Goal: Task Accomplishment & Management: Use online tool/utility

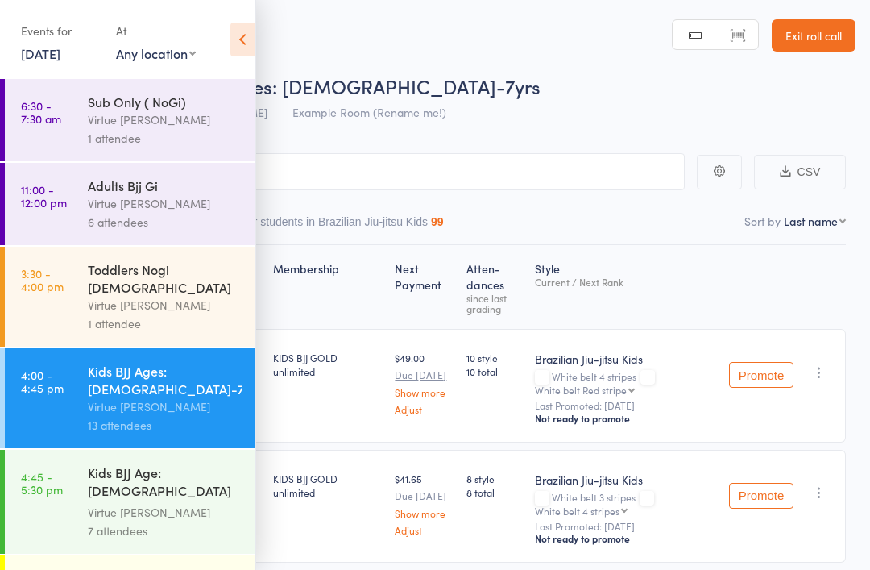
click at [60, 62] on link "[DATE]" at bounding box center [40, 53] width 39 height 18
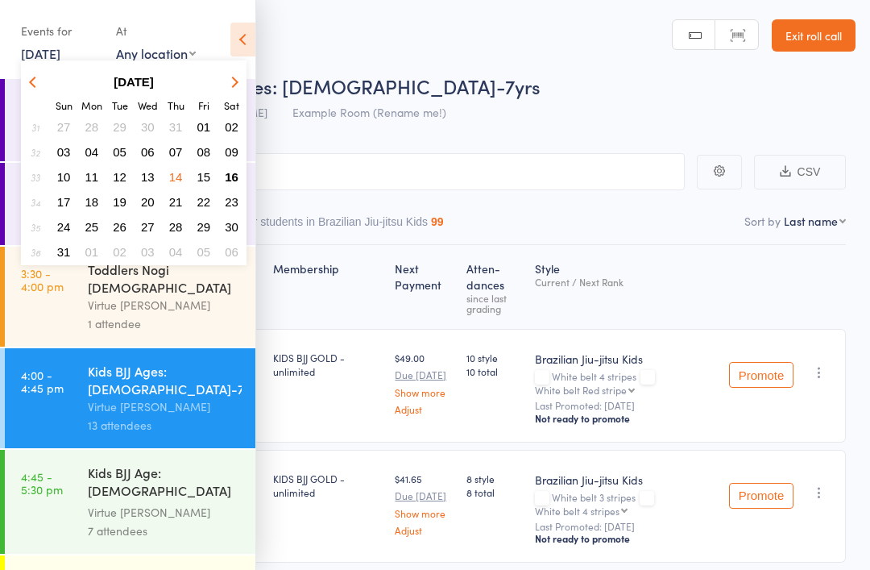
click at [210, 176] on span "15" at bounding box center [204, 177] width 14 height 14
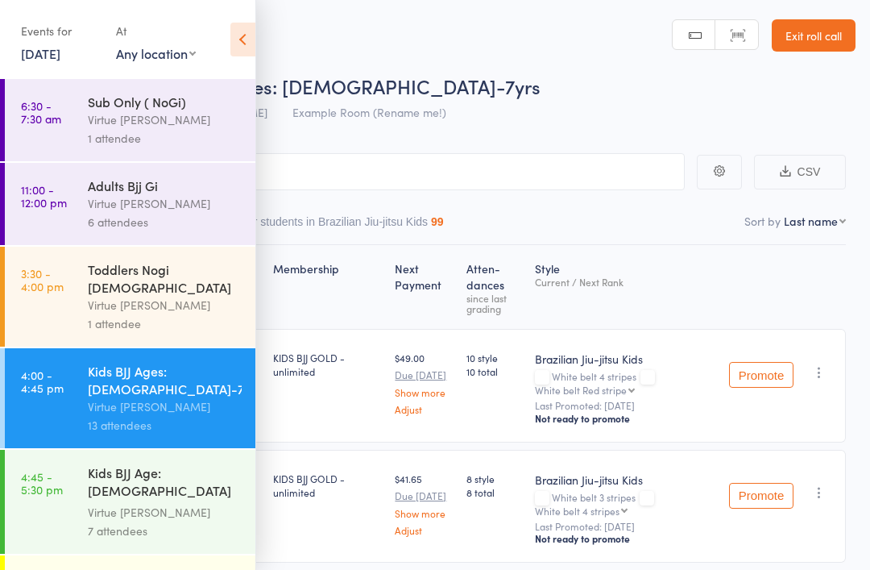
click at [213, 187] on div "Adults Bjj Gi" at bounding box center [165, 185] width 154 height 18
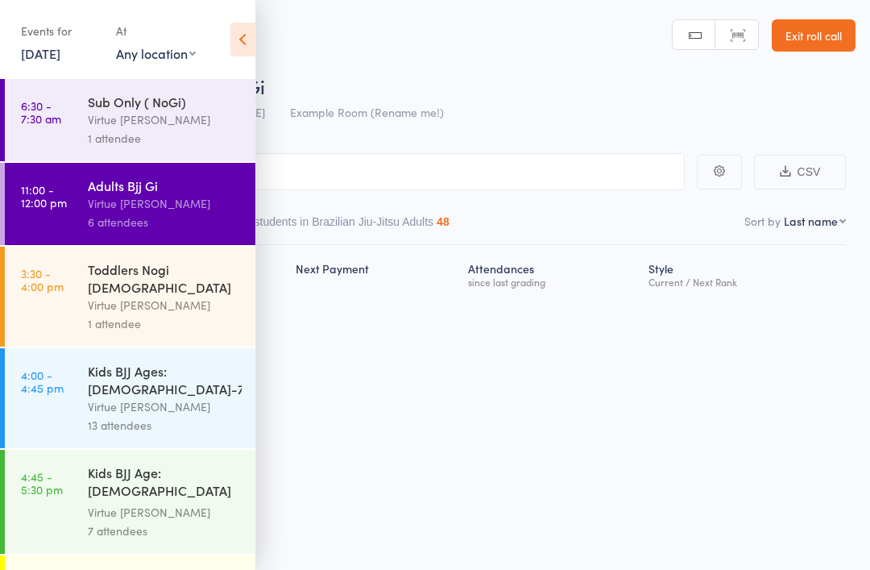
click at [60, 61] on link "[DATE]" at bounding box center [40, 53] width 39 height 18
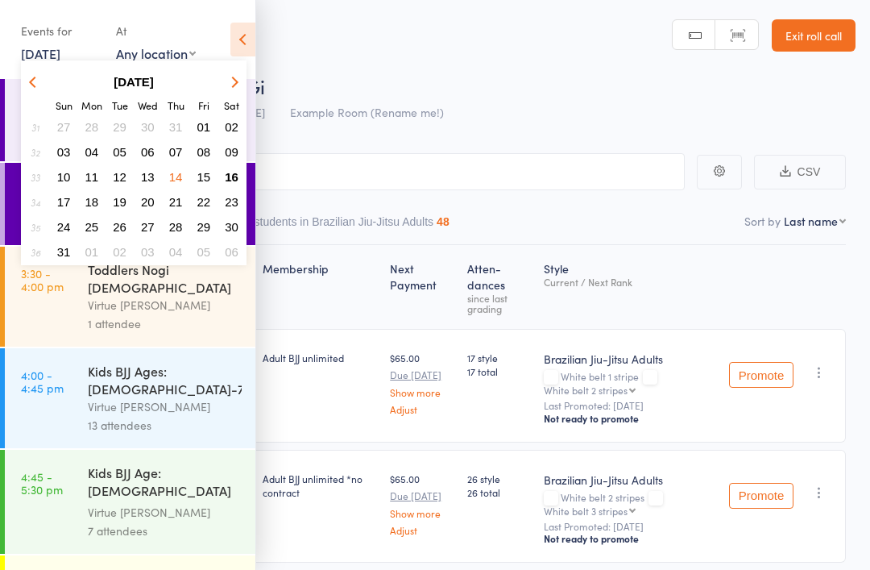
click at [229, 187] on button "16" at bounding box center [231, 177] width 25 height 22
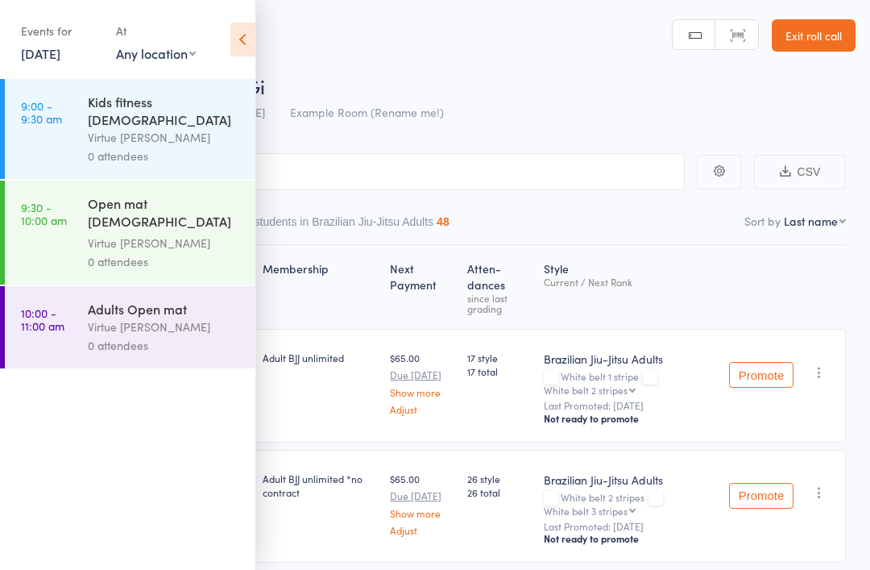
click at [240, 35] on icon at bounding box center [242, 40] width 25 height 34
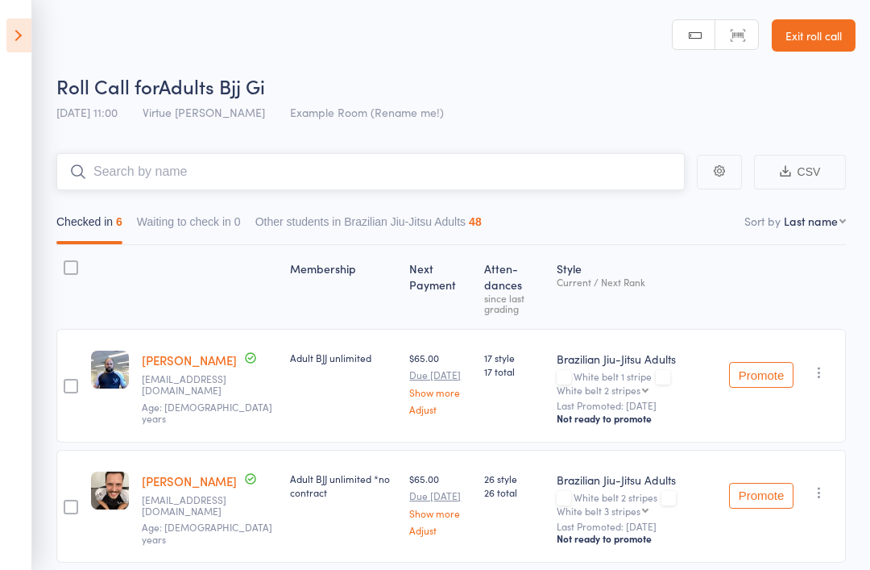
click at [285, 172] on input "search" at bounding box center [370, 171] width 629 height 37
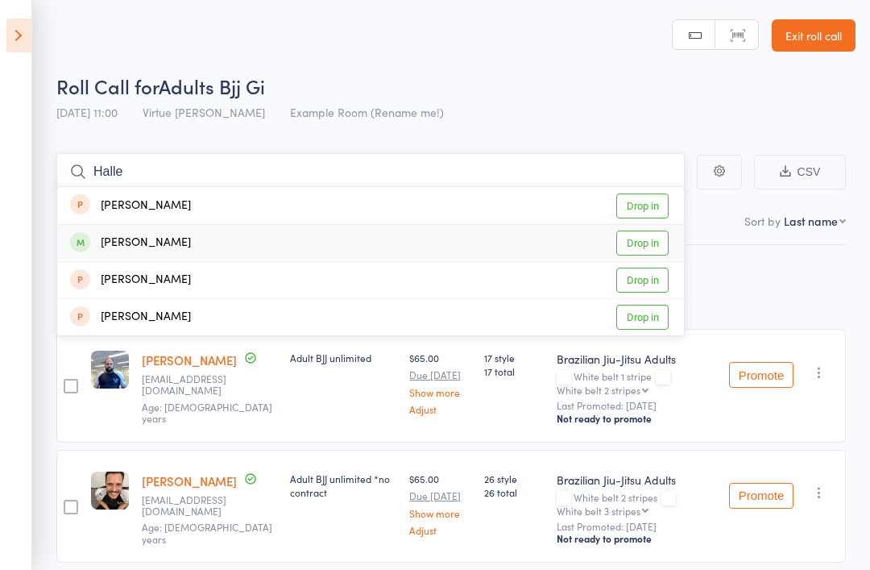
type input "Halle"
click at [653, 243] on link "Drop in" at bounding box center [642, 242] width 52 height 25
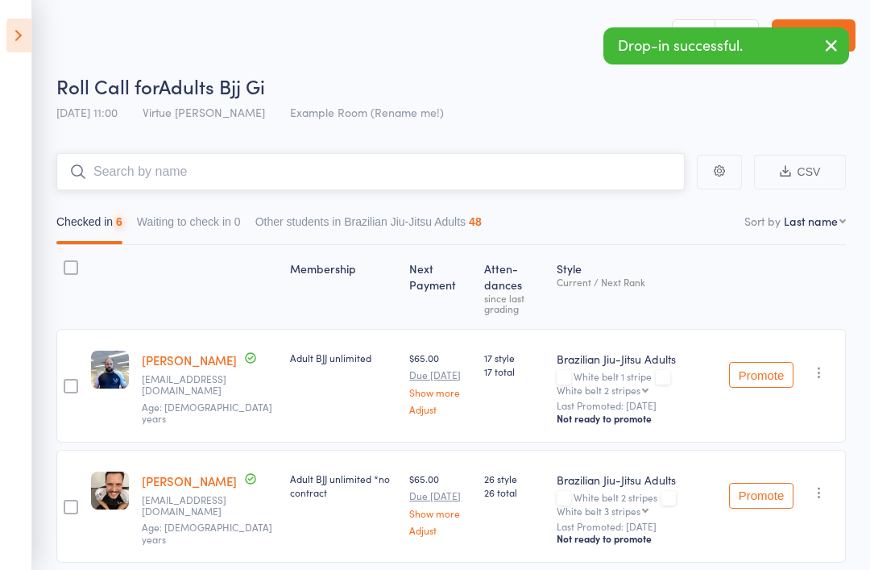
click at [624, 164] on input "search" at bounding box center [370, 171] width 629 height 37
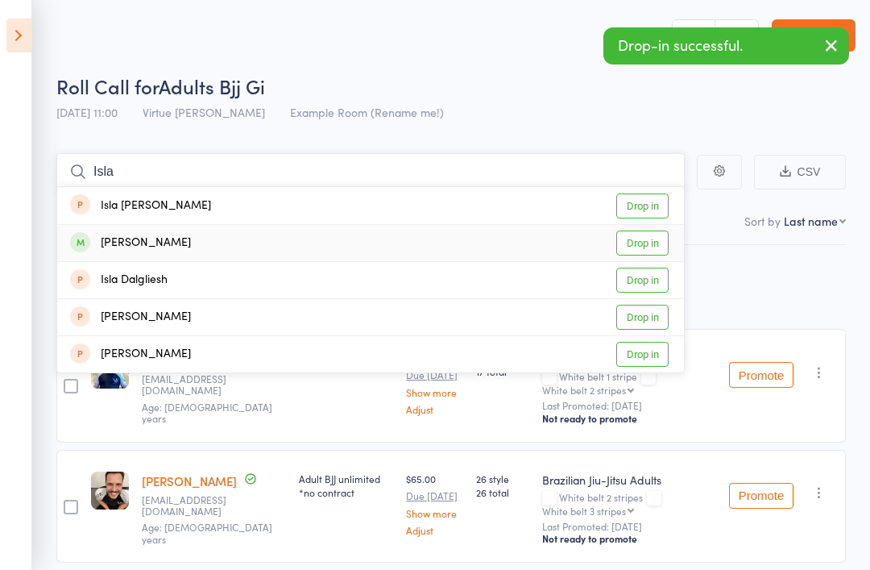
type input "Isla"
click at [649, 241] on link "Drop in" at bounding box center [642, 242] width 52 height 25
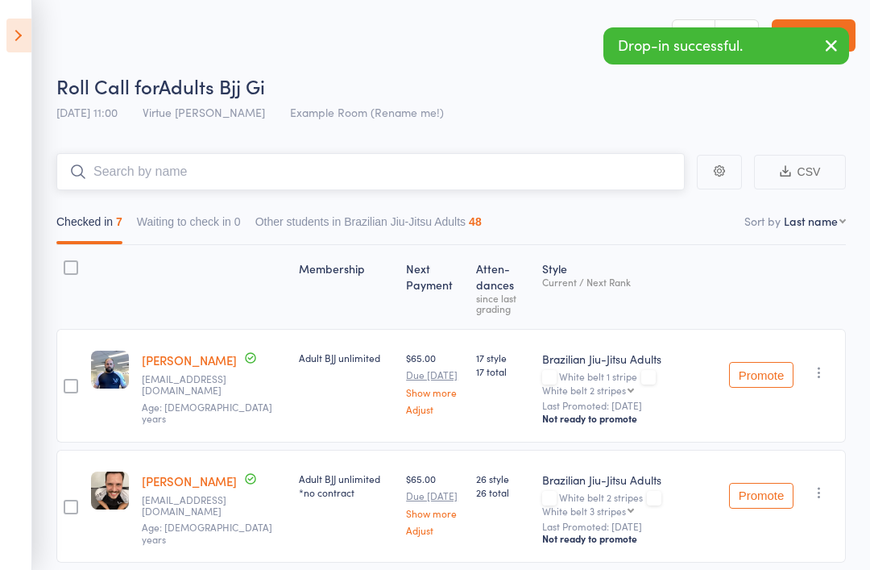
click at [583, 179] on input "search" at bounding box center [370, 171] width 629 height 37
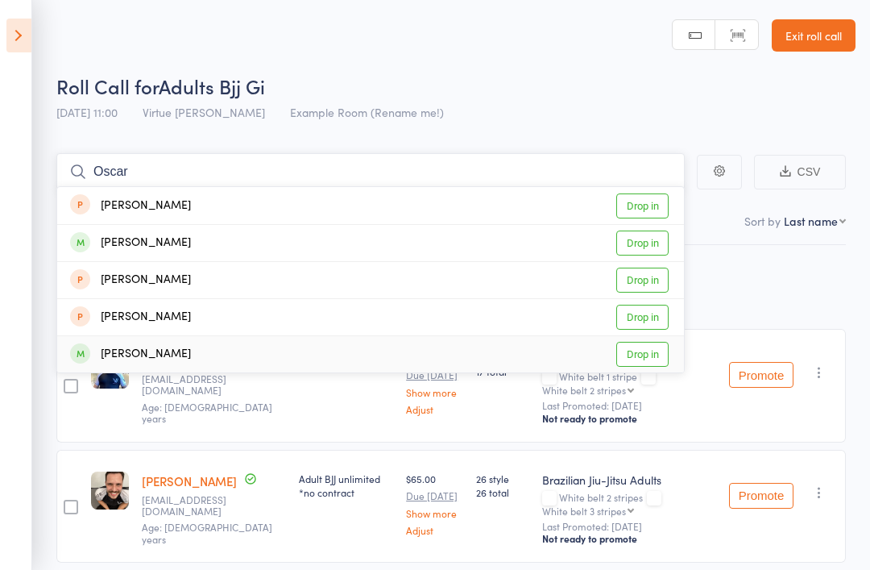
type input "Oscar"
click at [650, 357] on link "Drop in" at bounding box center [642, 354] width 52 height 25
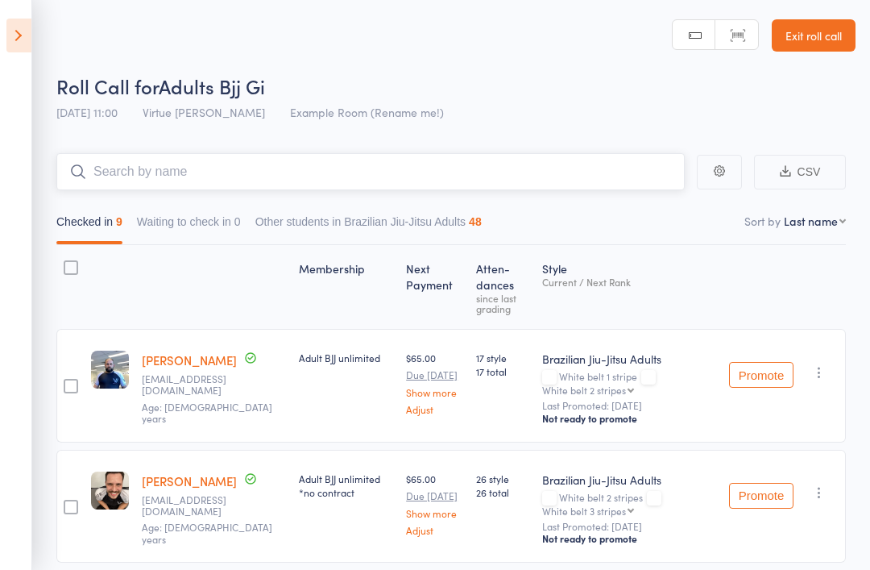
click at [130, 169] on input "search" at bounding box center [370, 171] width 629 height 37
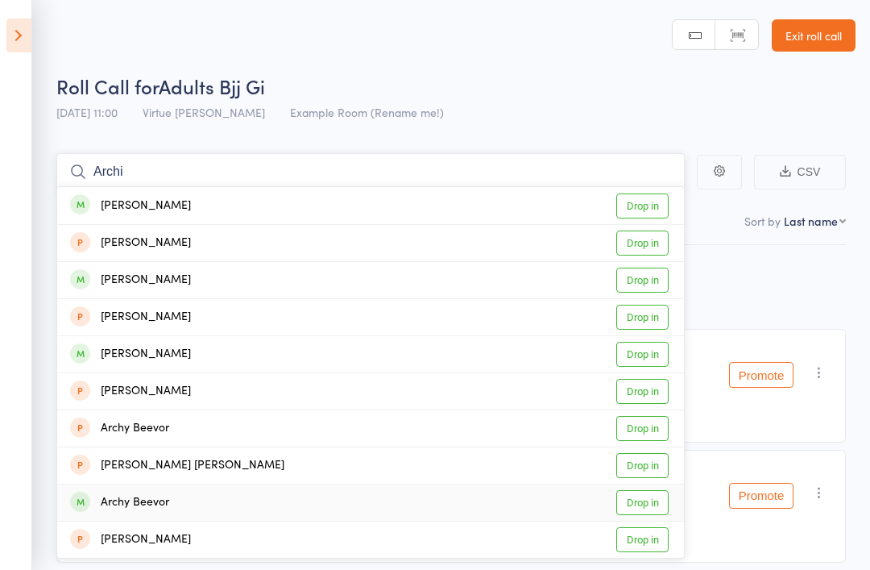
type input "Archi"
click at [648, 507] on link "Drop in" at bounding box center [642, 502] width 52 height 25
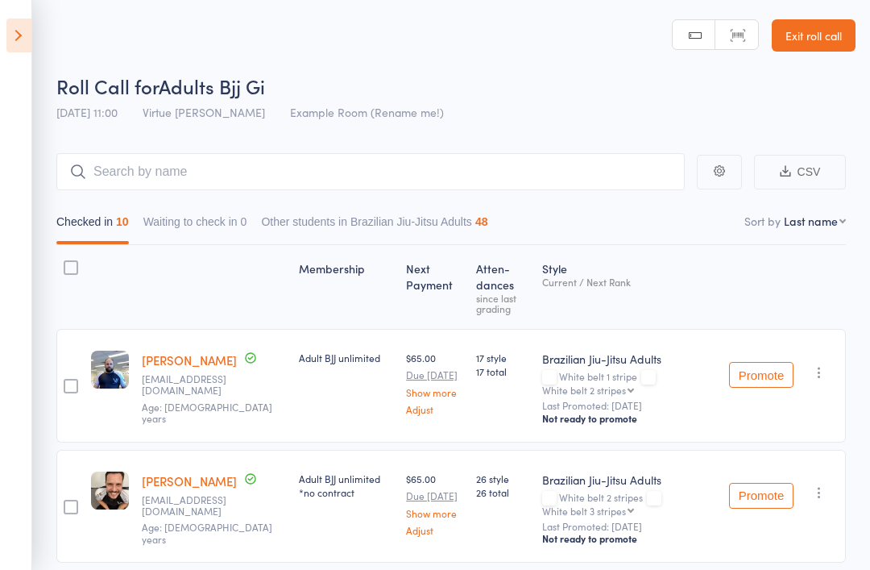
click at [30, 32] on icon at bounding box center [18, 36] width 25 height 34
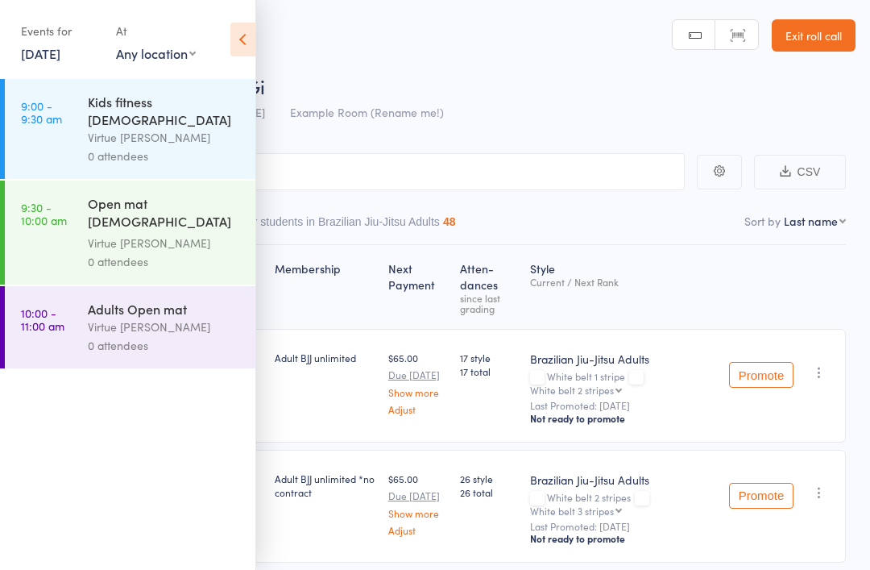
click at [112, 128] on div "Virtue [PERSON_NAME]" at bounding box center [165, 137] width 154 height 19
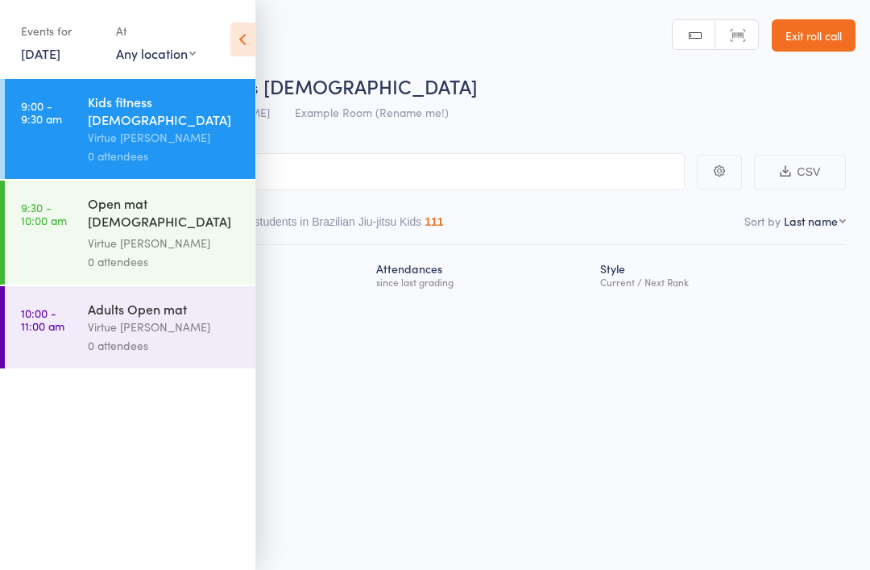
click at [60, 59] on link "[DATE]" at bounding box center [40, 53] width 39 height 18
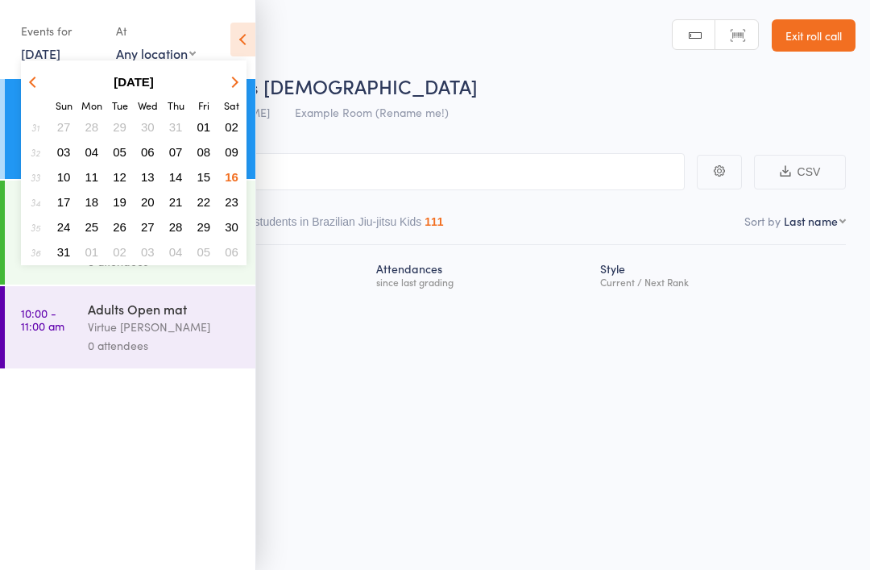
click at [232, 176] on span "16" at bounding box center [232, 177] width 14 height 14
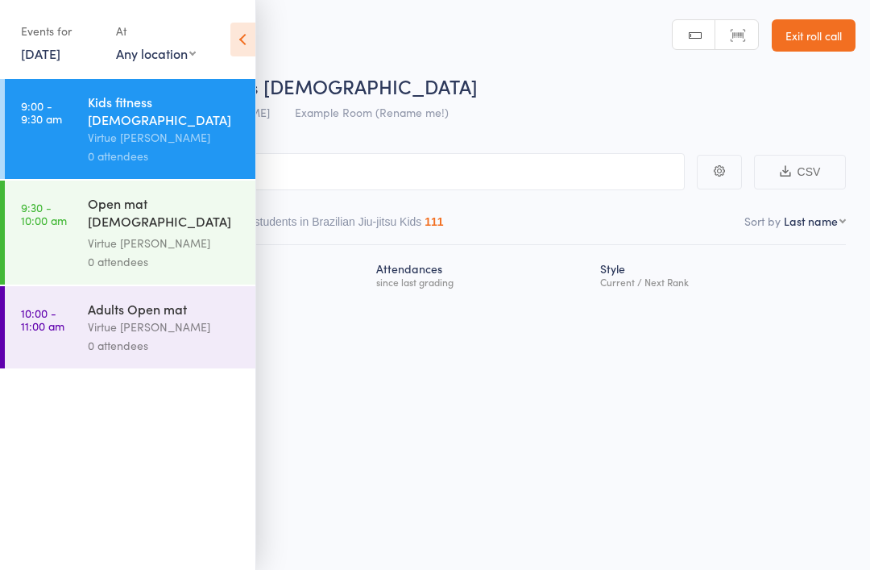
click at [254, 49] on icon at bounding box center [242, 40] width 25 height 34
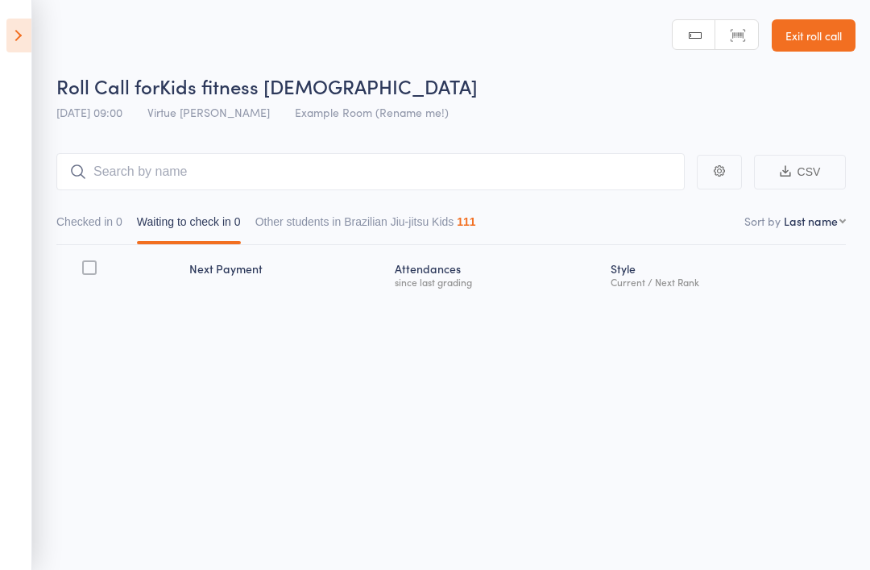
click at [26, 27] on icon at bounding box center [18, 36] width 25 height 34
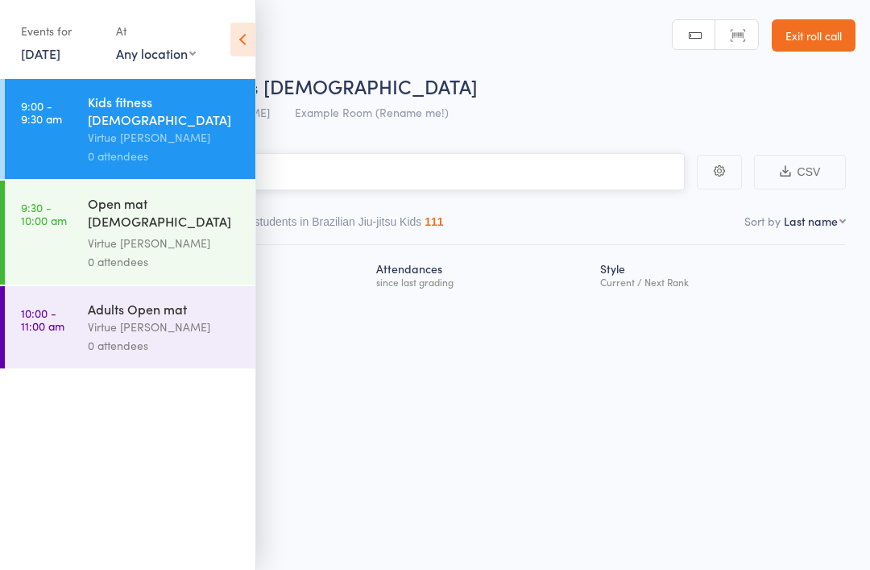
click at [332, 181] on input "search" at bounding box center [354, 171] width 661 height 37
click at [247, 42] on icon at bounding box center [242, 40] width 25 height 34
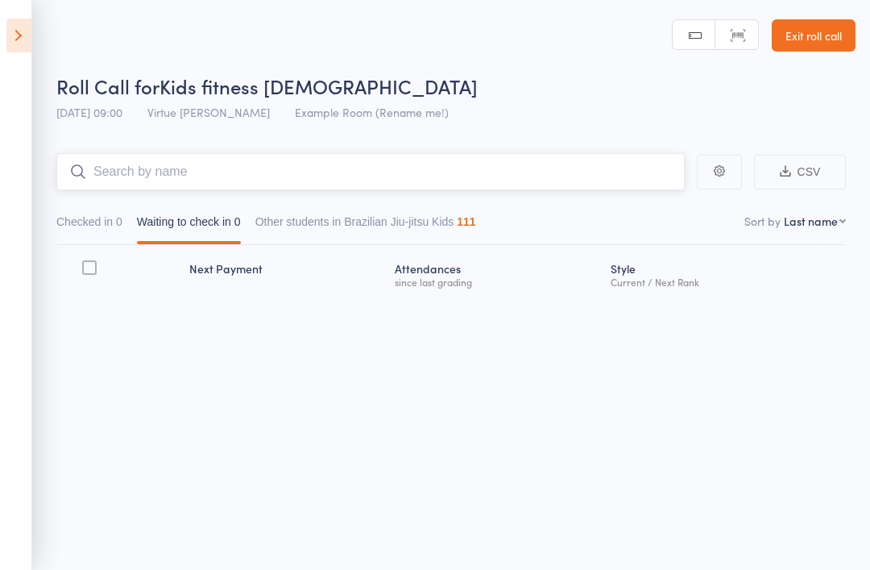
click at [351, 176] on input "search" at bounding box center [370, 171] width 629 height 37
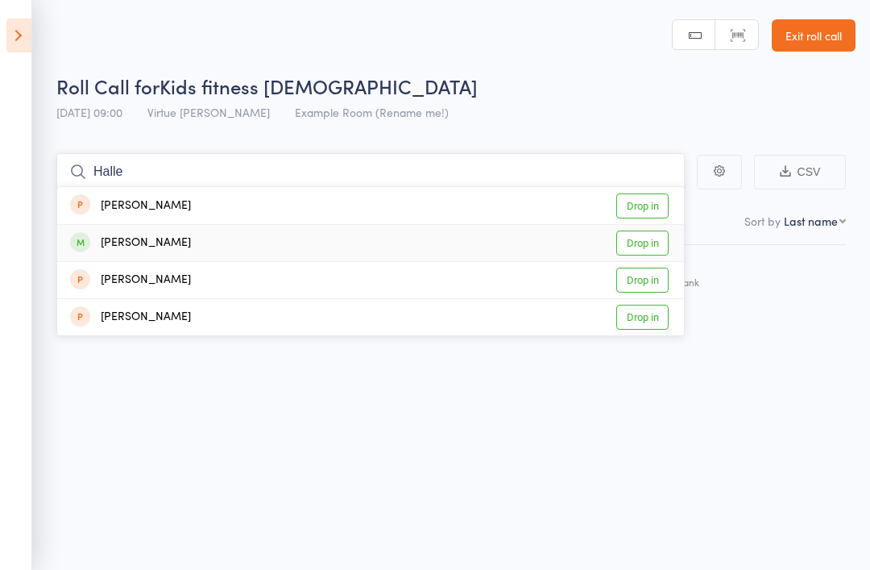
type input "Halle"
click at [650, 243] on link "Drop in" at bounding box center [642, 242] width 52 height 25
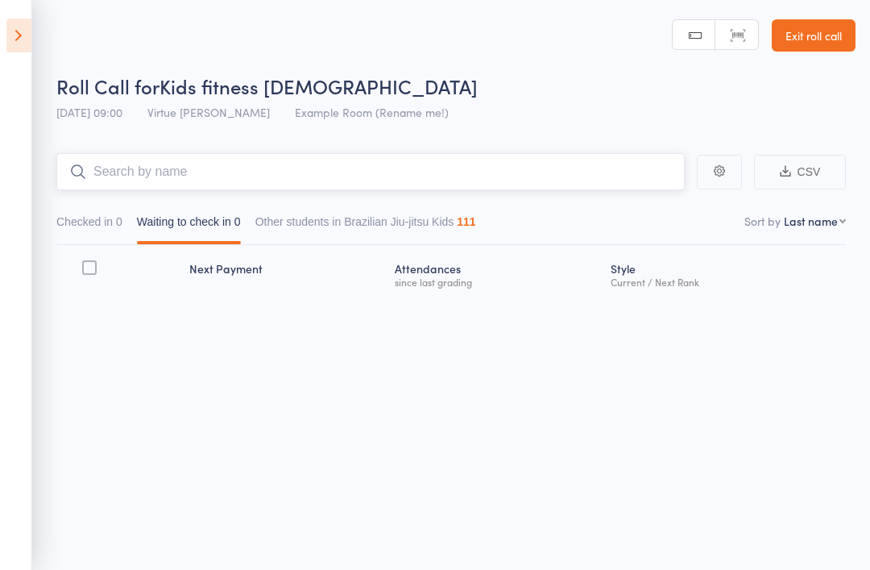
click at [619, 176] on input "search" at bounding box center [370, 171] width 629 height 37
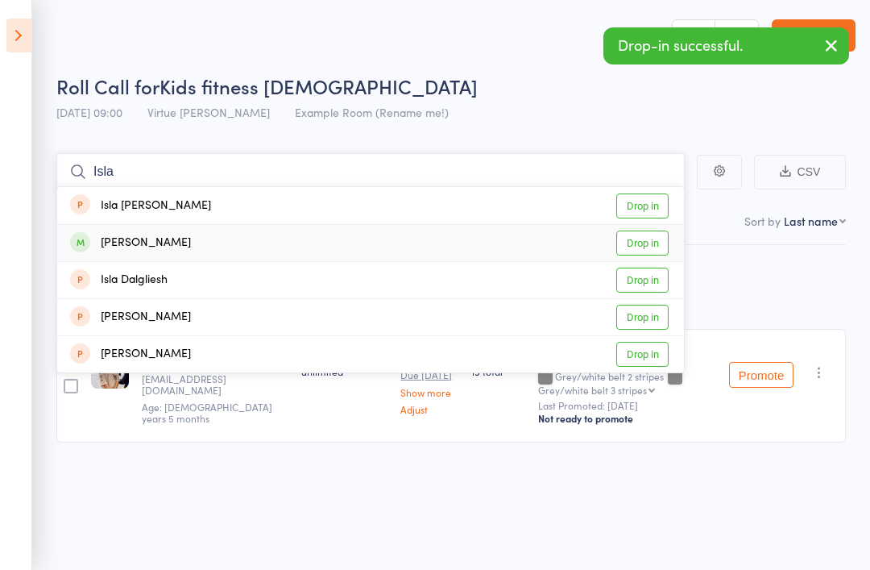
type input "Isla"
click at [653, 246] on link "Drop in" at bounding box center [642, 242] width 52 height 25
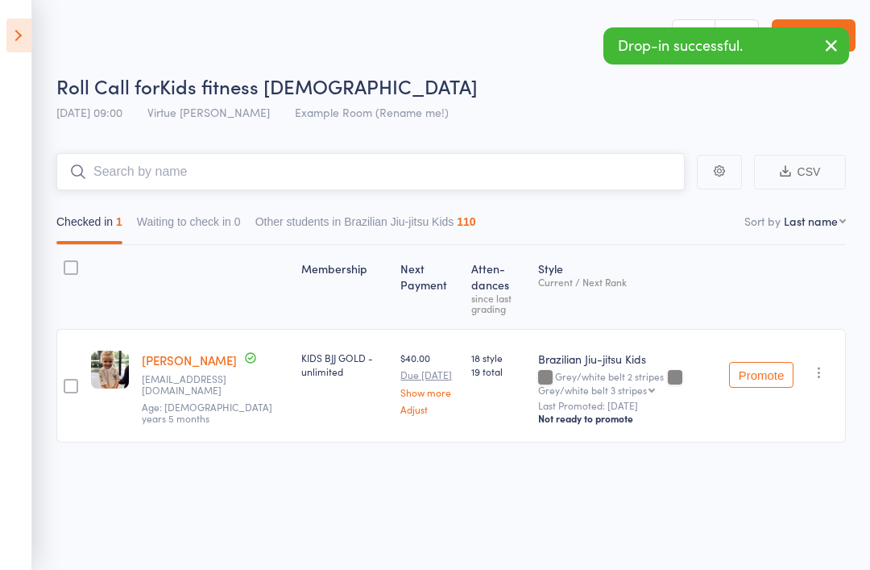
click at [603, 181] on input "search" at bounding box center [370, 171] width 629 height 37
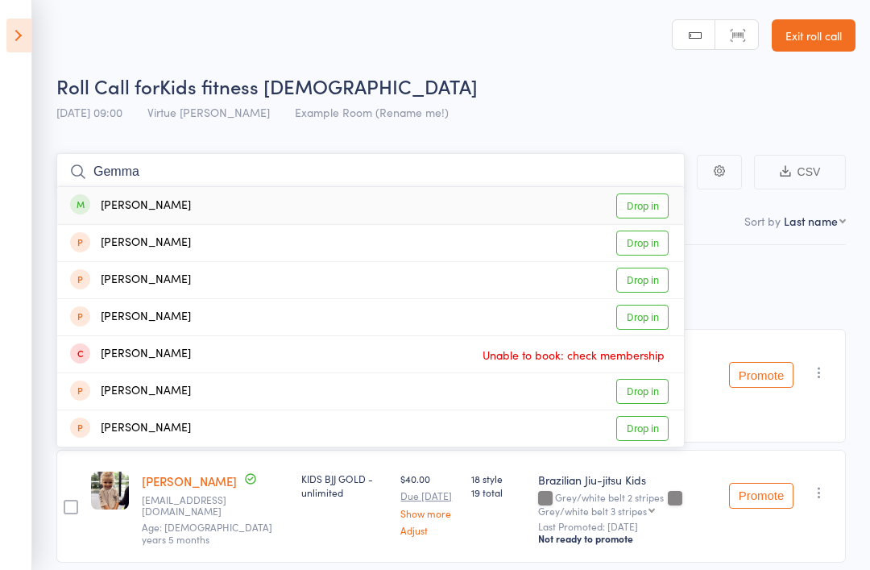
type input "Gemma"
click at [650, 209] on link "Drop in" at bounding box center [642, 205] width 52 height 25
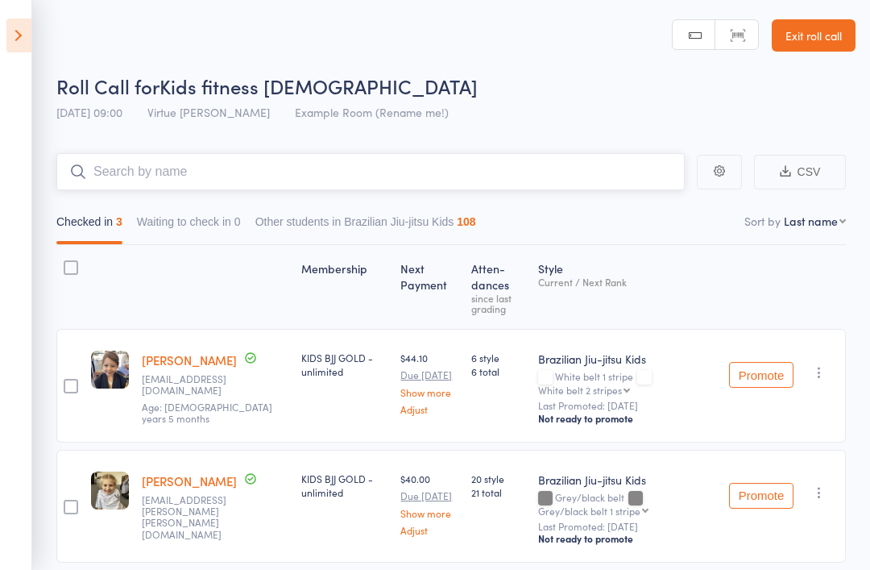
click at [462, 189] on input "search" at bounding box center [370, 171] width 629 height 37
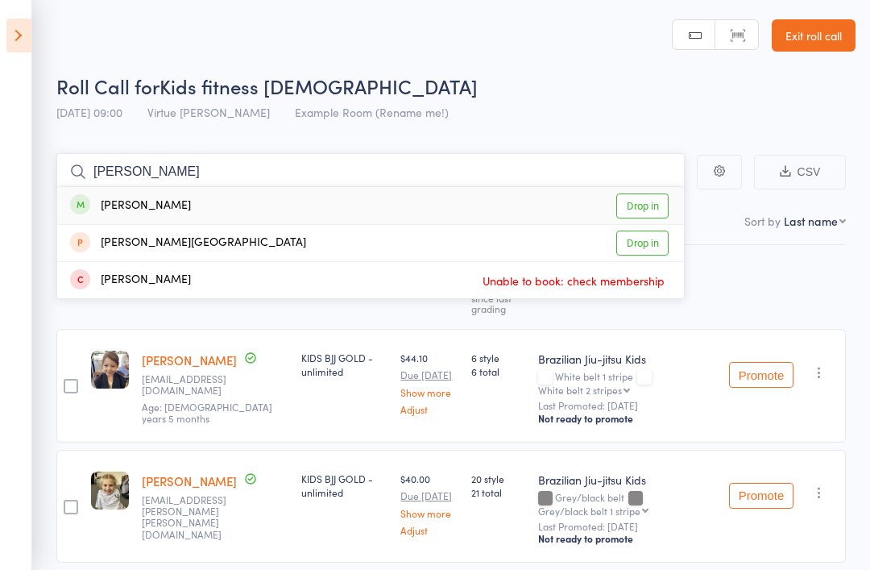
type input "[PERSON_NAME]"
click at [643, 213] on link "Drop in" at bounding box center [642, 205] width 52 height 25
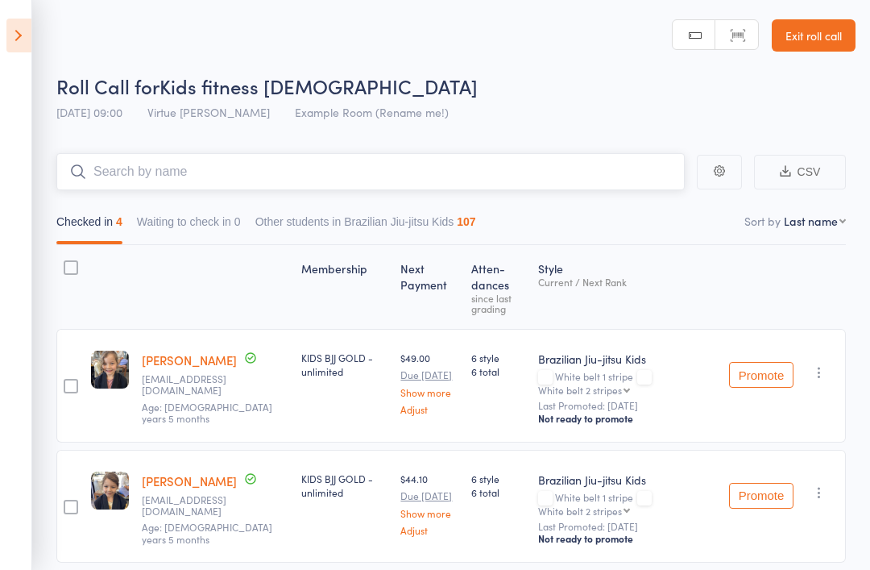
click at [530, 172] on input "search" at bounding box center [370, 171] width 629 height 37
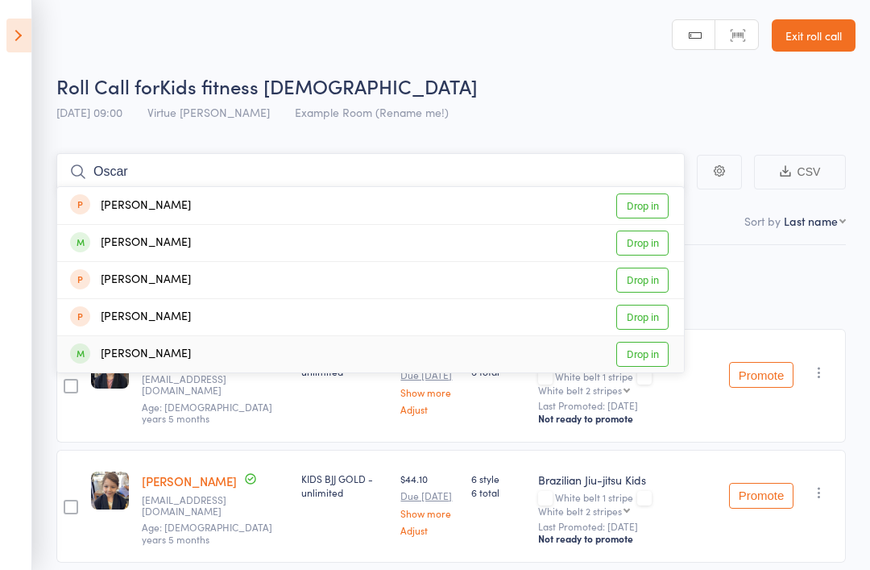
type input "Oscar"
click at [657, 358] on link "Drop in" at bounding box center [642, 354] width 52 height 25
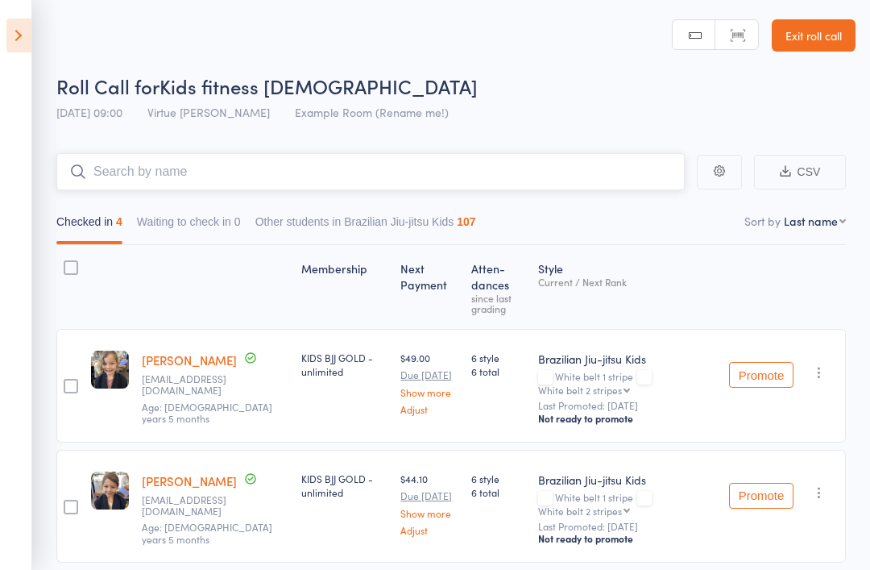
click at [591, 163] on input "search" at bounding box center [370, 171] width 629 height 37
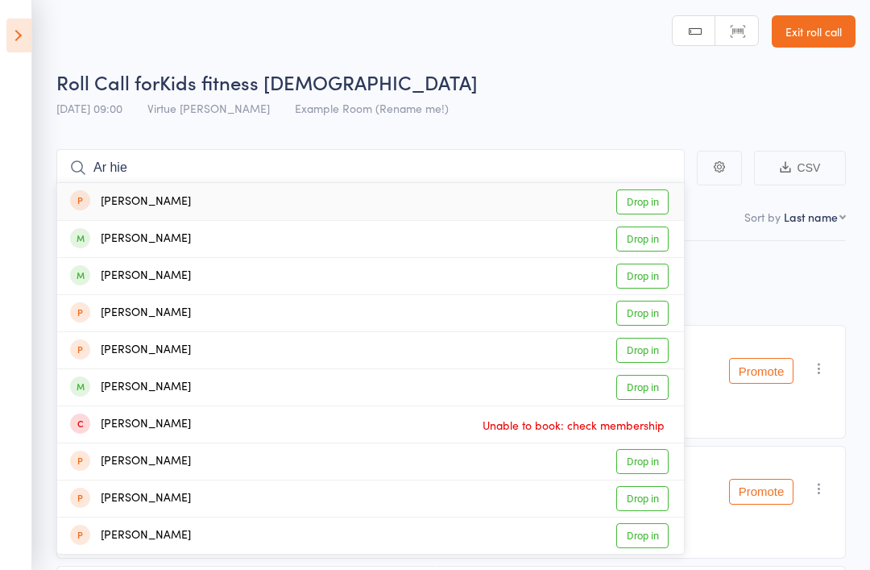
scroll to position [43, 0]
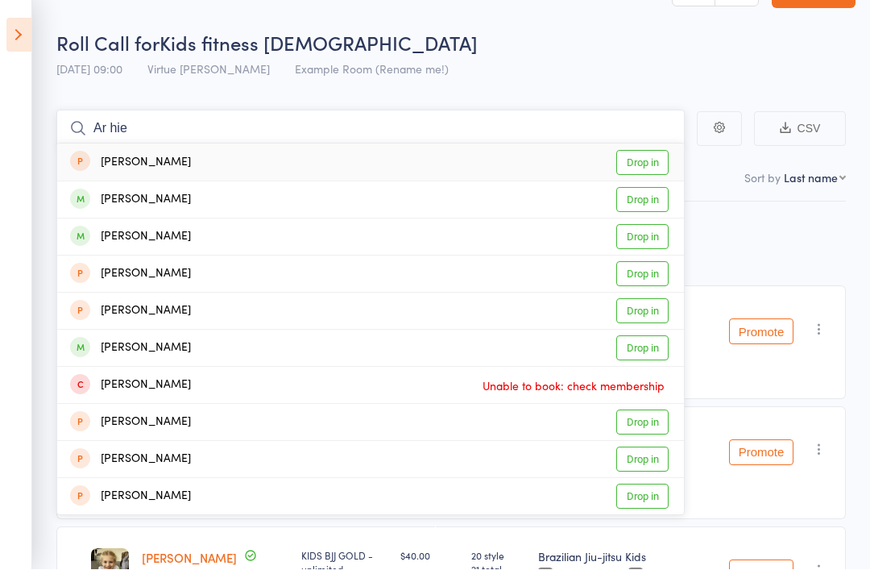
click at [516, 116] on input "Ar hie" at bounding box center [370, 128] width 629 height 37
click at [569, 134] on input "Ar hie" at bounding box center [370, 128] width 629 height 37
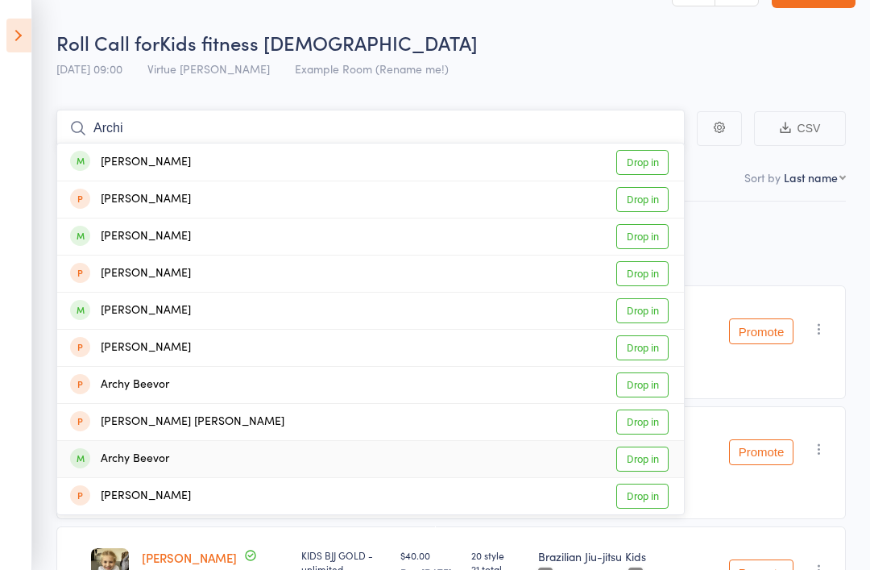
type input "Archi"
click at [654, 454] on link "Drop in" at bounding box center [642, 458] width 52 height 25
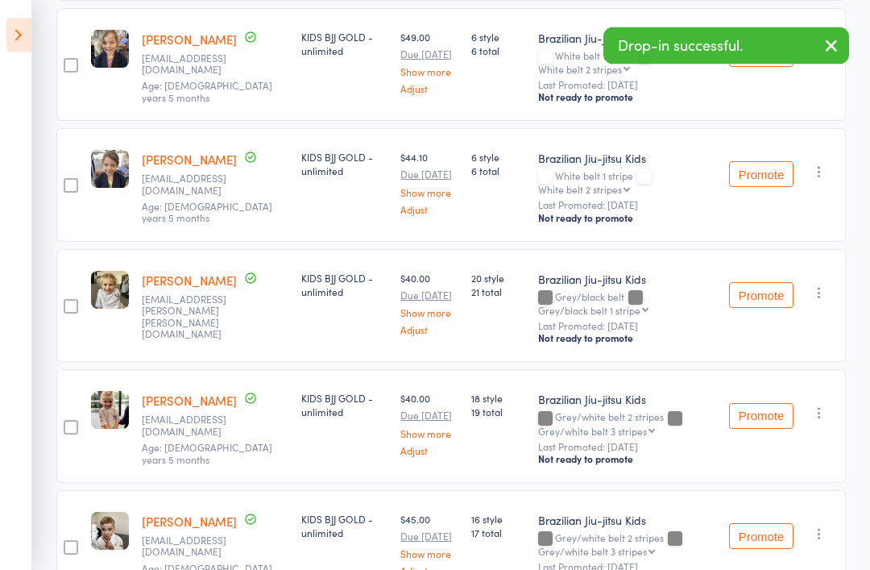
scroll to position [449, 0]
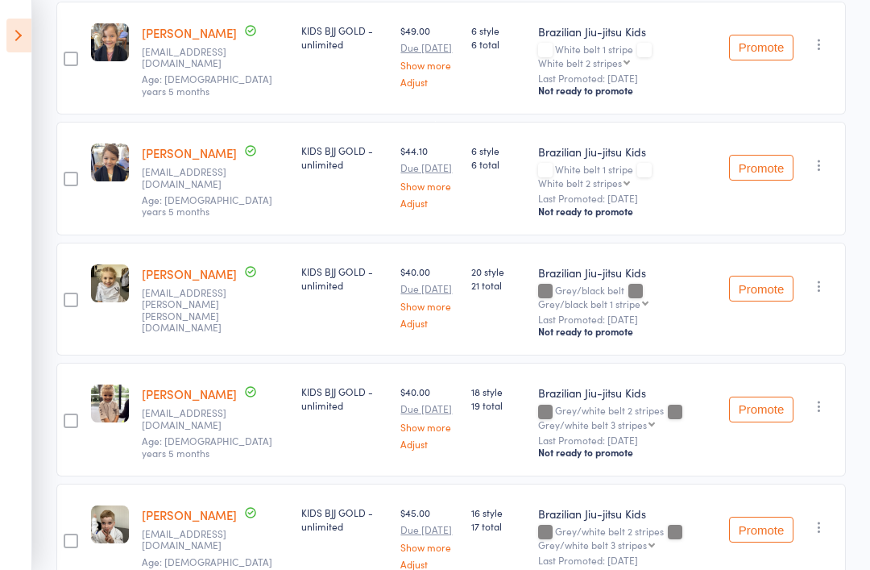
click at [803, 491] on div "Promote Undo check-in Promote Send message Add Note Add Task Add Flag Remove Ma…" at bounding box center [784, 540] width 123 height 114
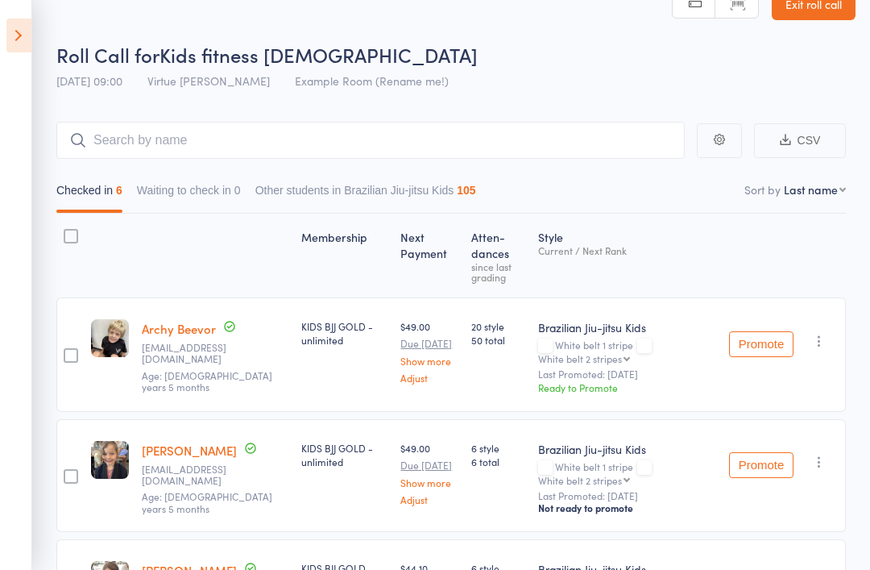
scroll to position [29, 0]
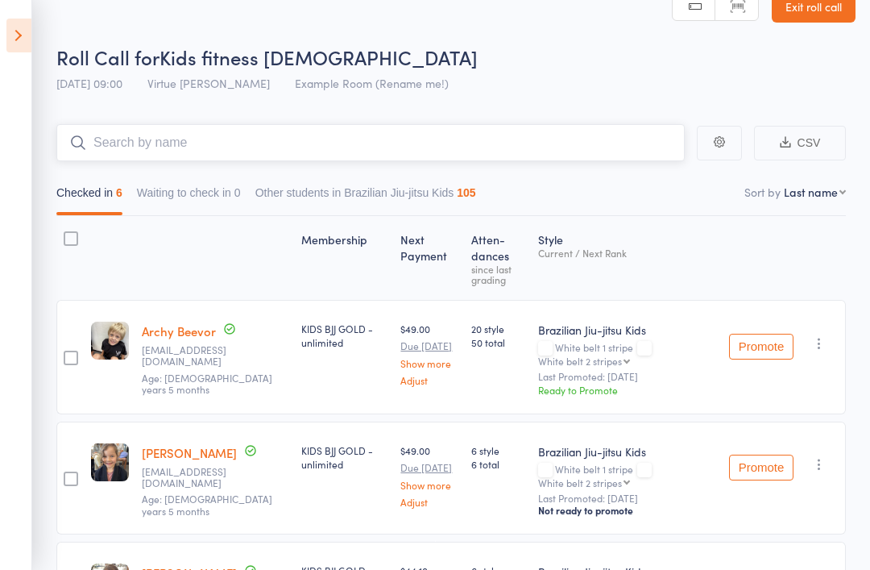
click at [590, 135] on input "search" at bounding box center [370, 142] width 629 height 37
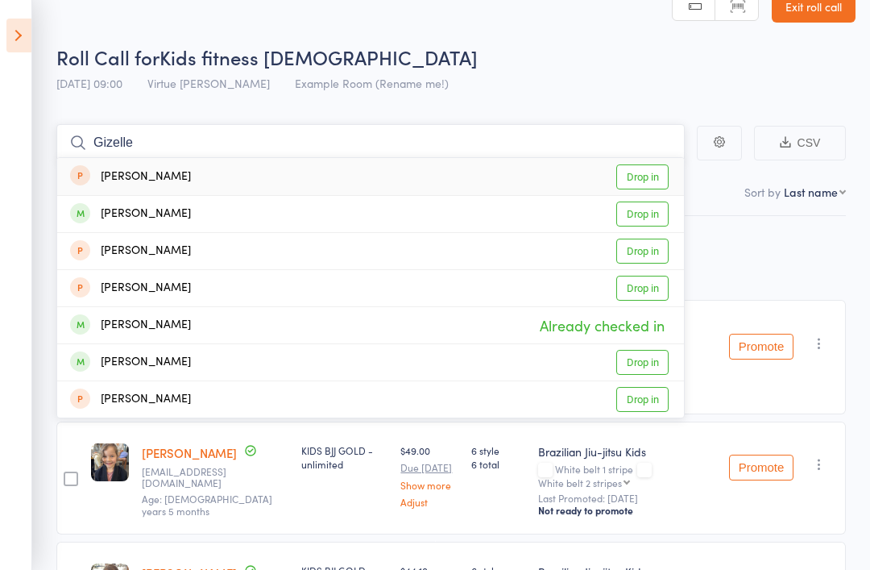
type input "Gizelle"
click at [645, 218] on link "Drop in" at bounding box center [642, 213] width 52 height 25
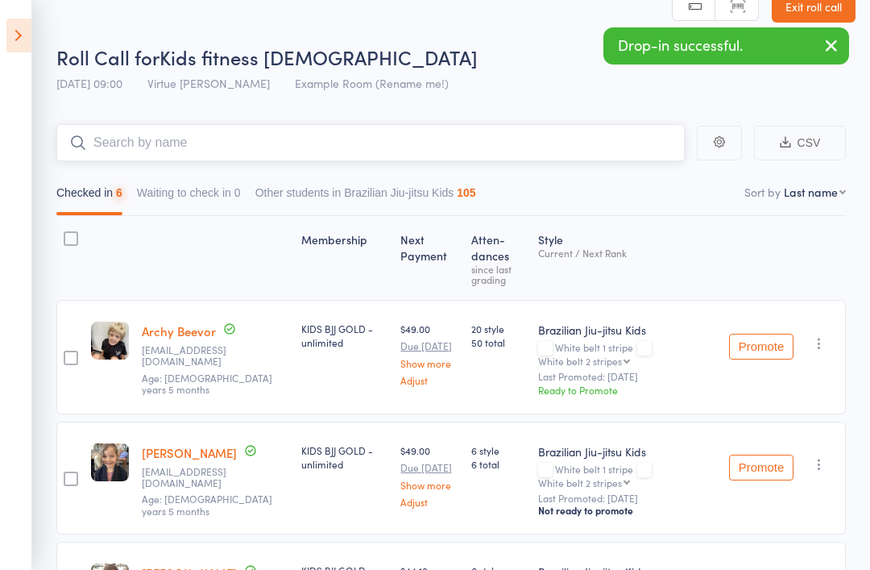
click at [595, 143] on input "search" at bounding box center [370, 142] width 629 height 37
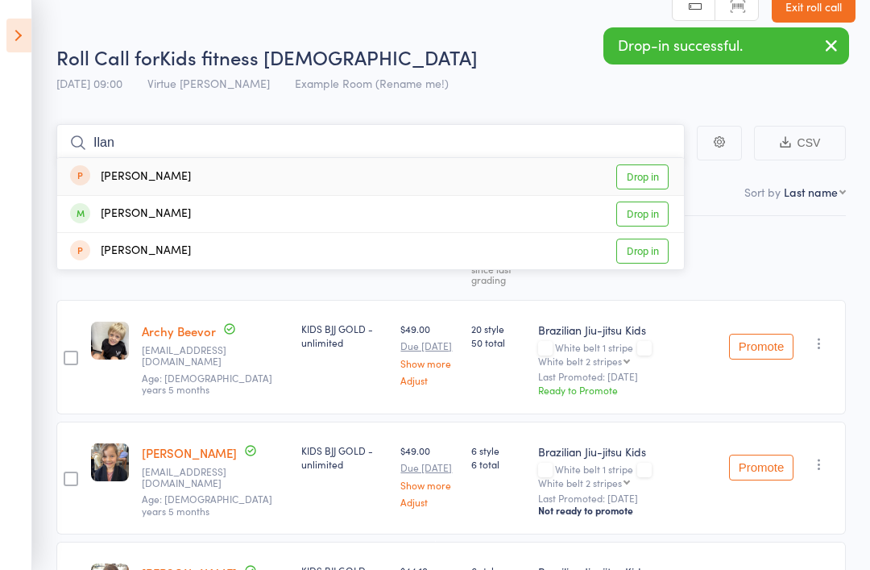
type input "Ilan"
click at [652, 214] on link "Drop in" at bounding box center [642, 213] width 52 height 25
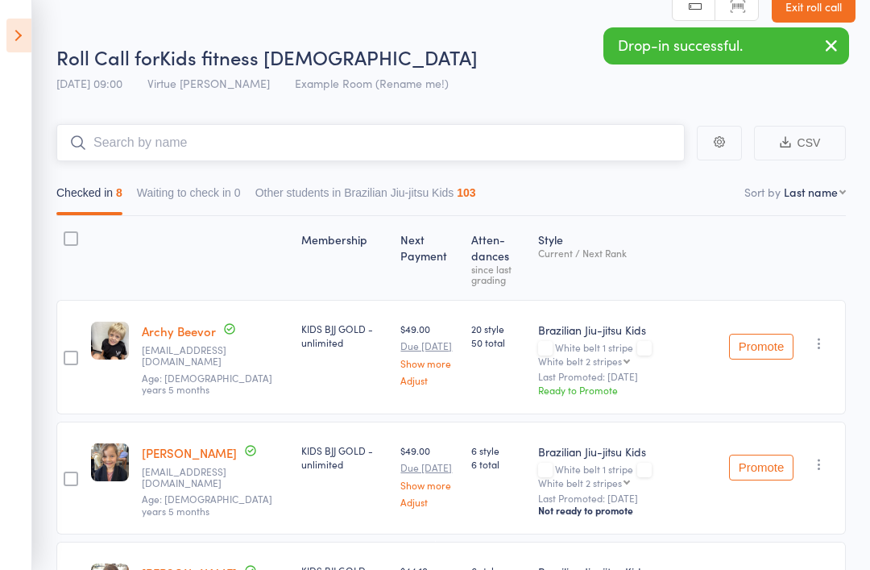
click at [464, 141] on input "search" at bounding box center [370, 142] width 629 height 37
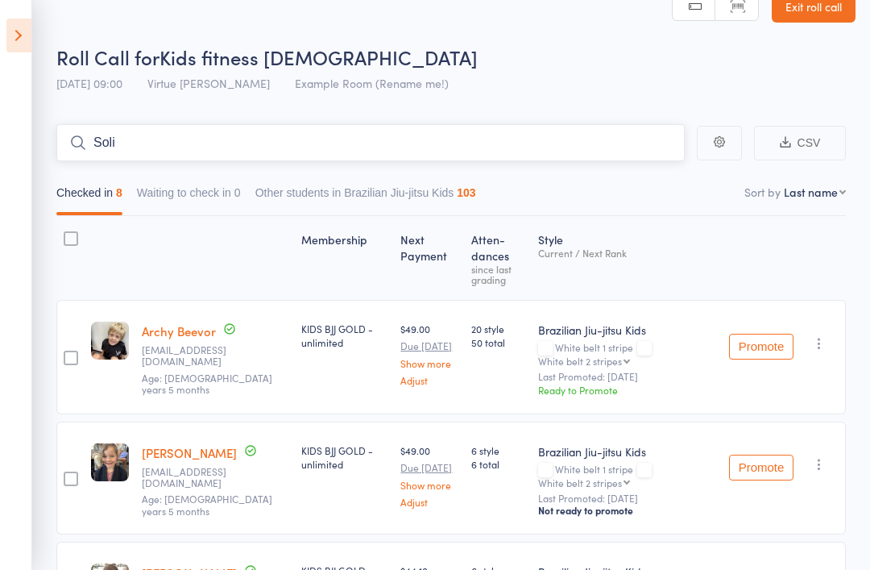
click at [522, 144] on input "Soli" at bounding box center [370, 142] width 629 height 37
click at [566, 160] on input "Sol" at bounding box center [370, 142] width 629 height 37
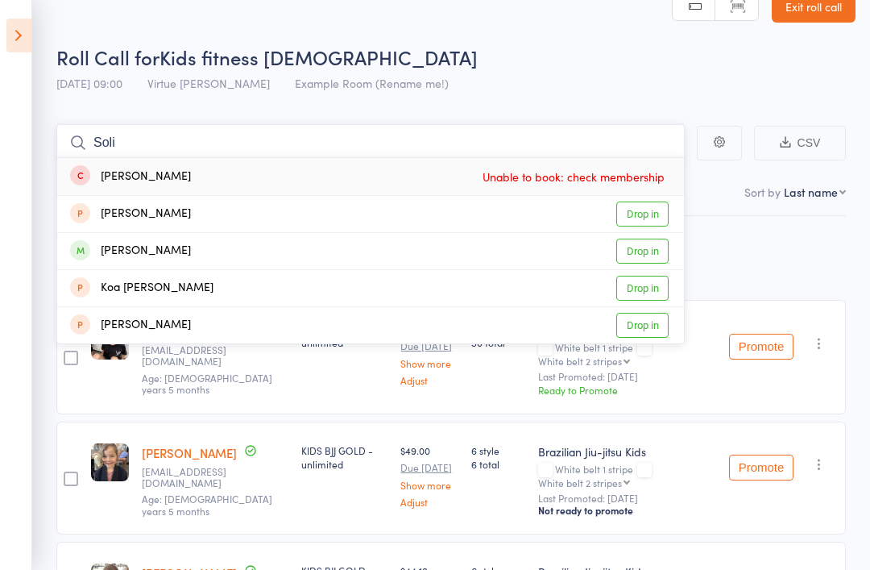
type input "Soli"
click at [650, 254] on link "Drop in" at bounding box center [642, 251] width 52 height 25
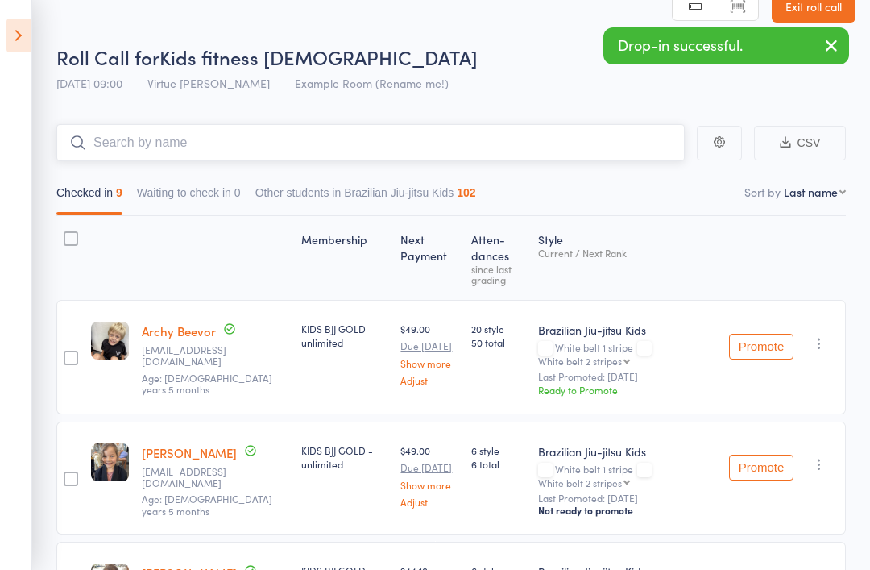
click at [501, 140] on input "search" at bounding box center [370, 142] width 629 height 37
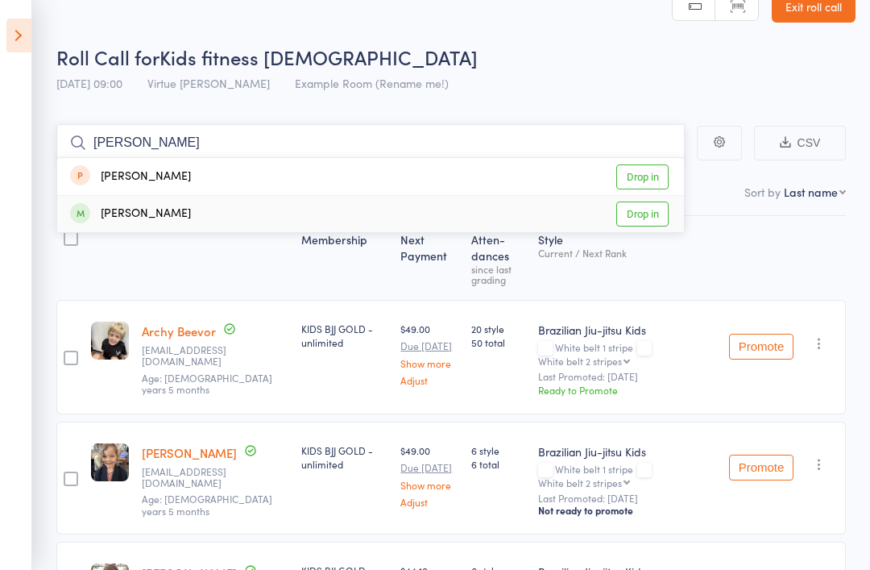
type input "[PERSON_NAME]"
click at [652, 220] on link "Drop in" at bounding box center [642, 213] width 52 height 25
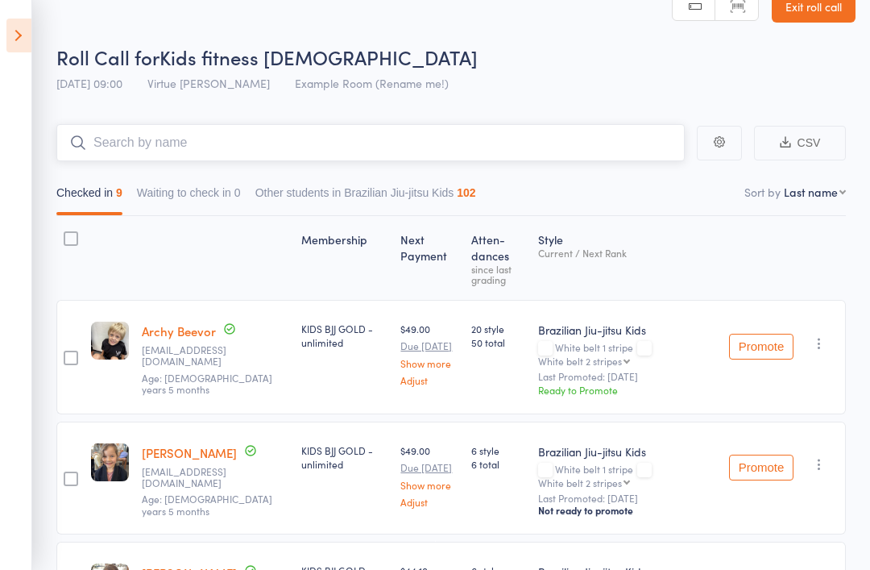
click at [543, 141] on input "search" at bounding box center [370, 142] width 629 height 37
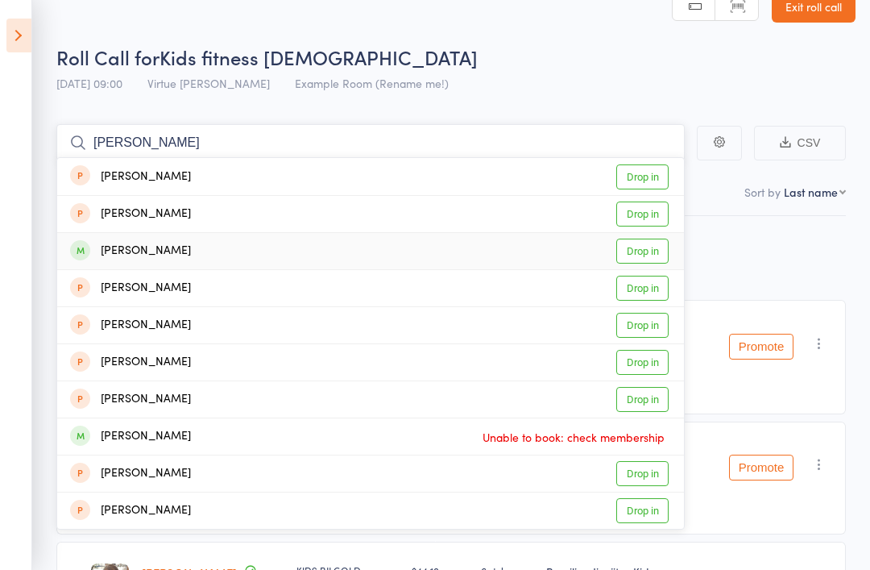
type input "[PERSON_NAME]"
click at [657, 251] on link "Drop in" at bounding box center [642, 251] width 52 height 25
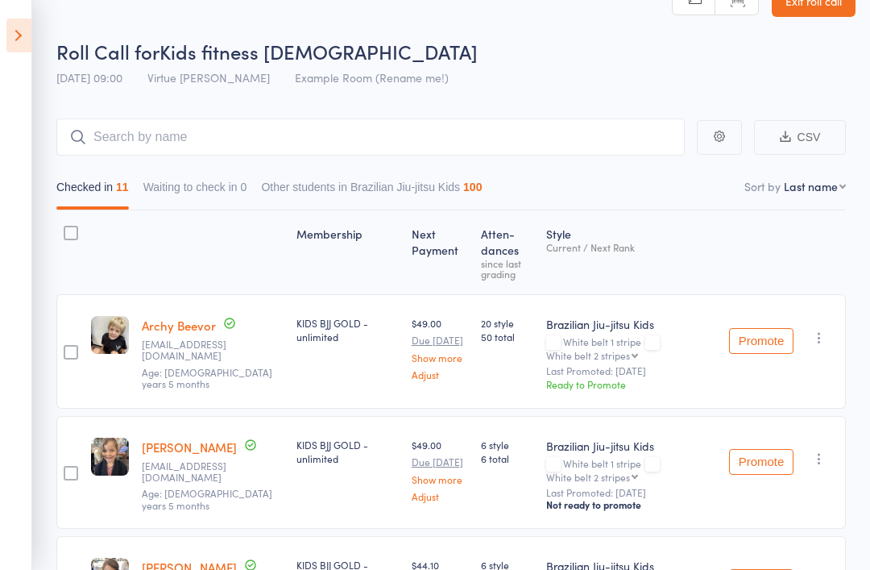
scroll to position [0, 0]
